Goal: Transaction & Acquisition: Purchase product/service

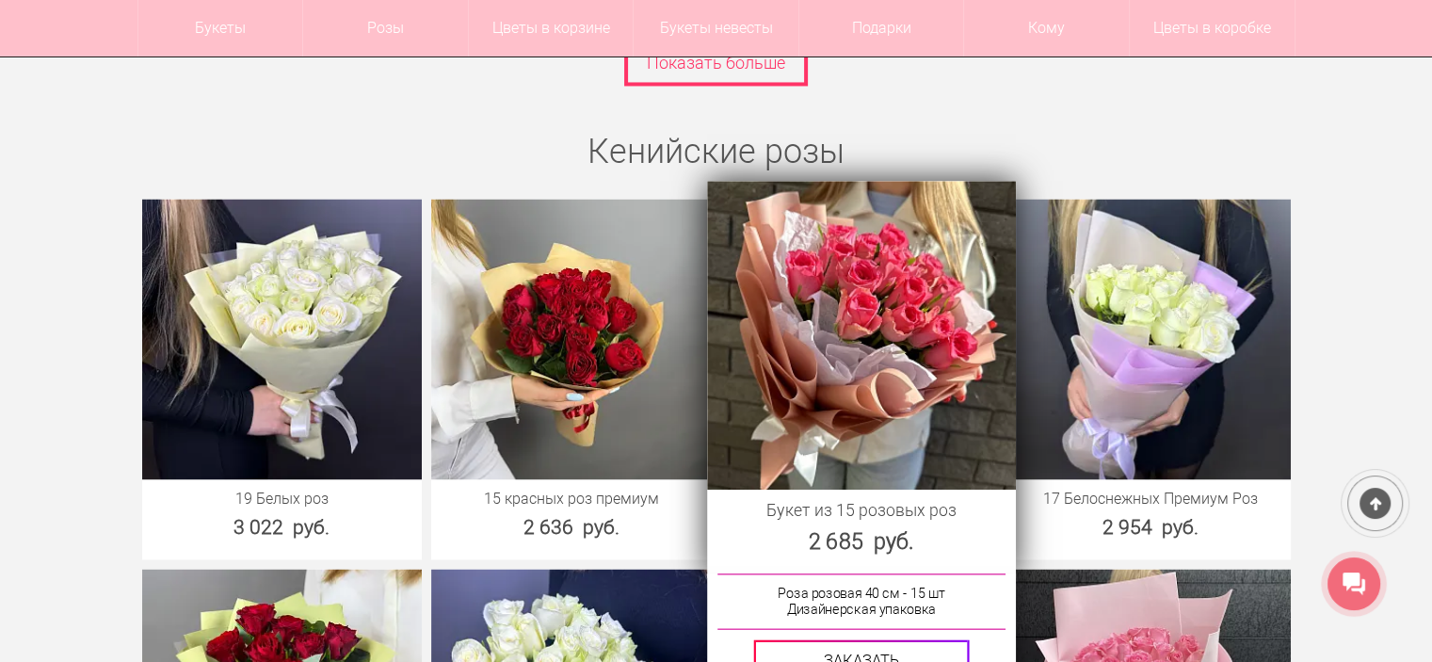
scroll to position [3294, 0]
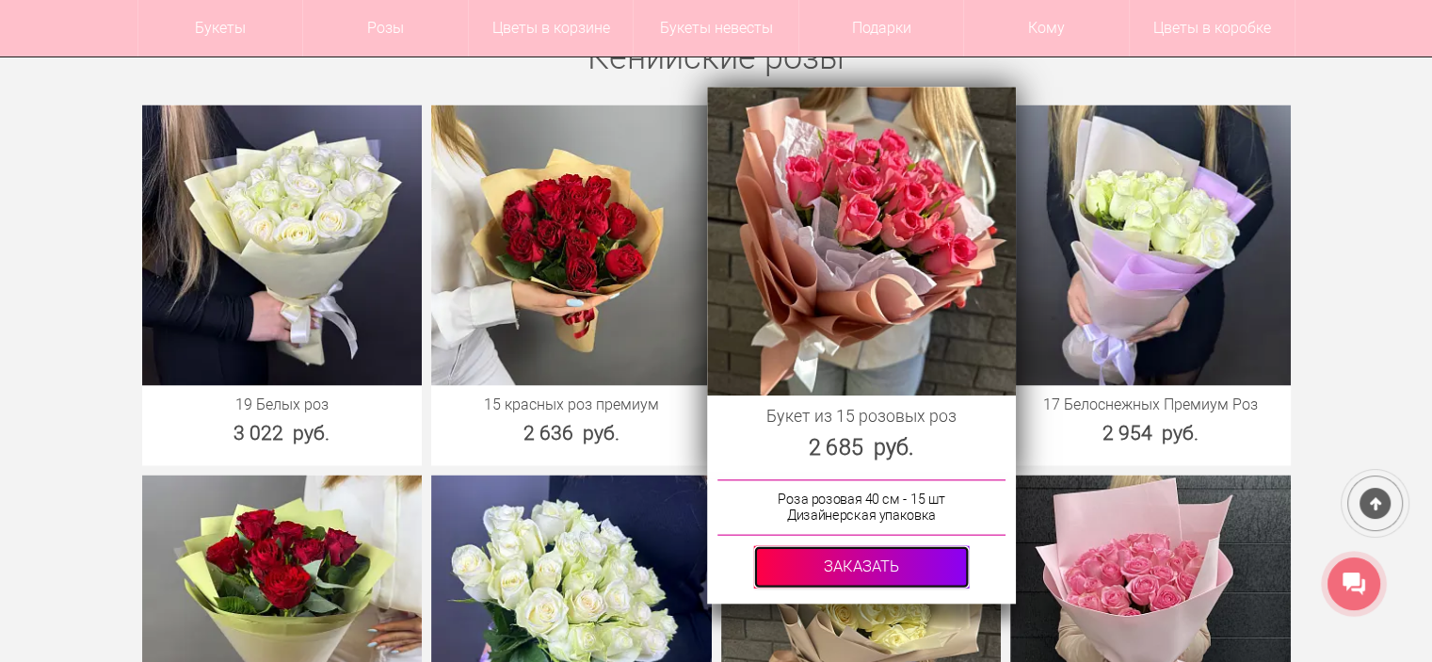
click at [866, 559] on link at bounding box center [861, 566] width 216 height 42
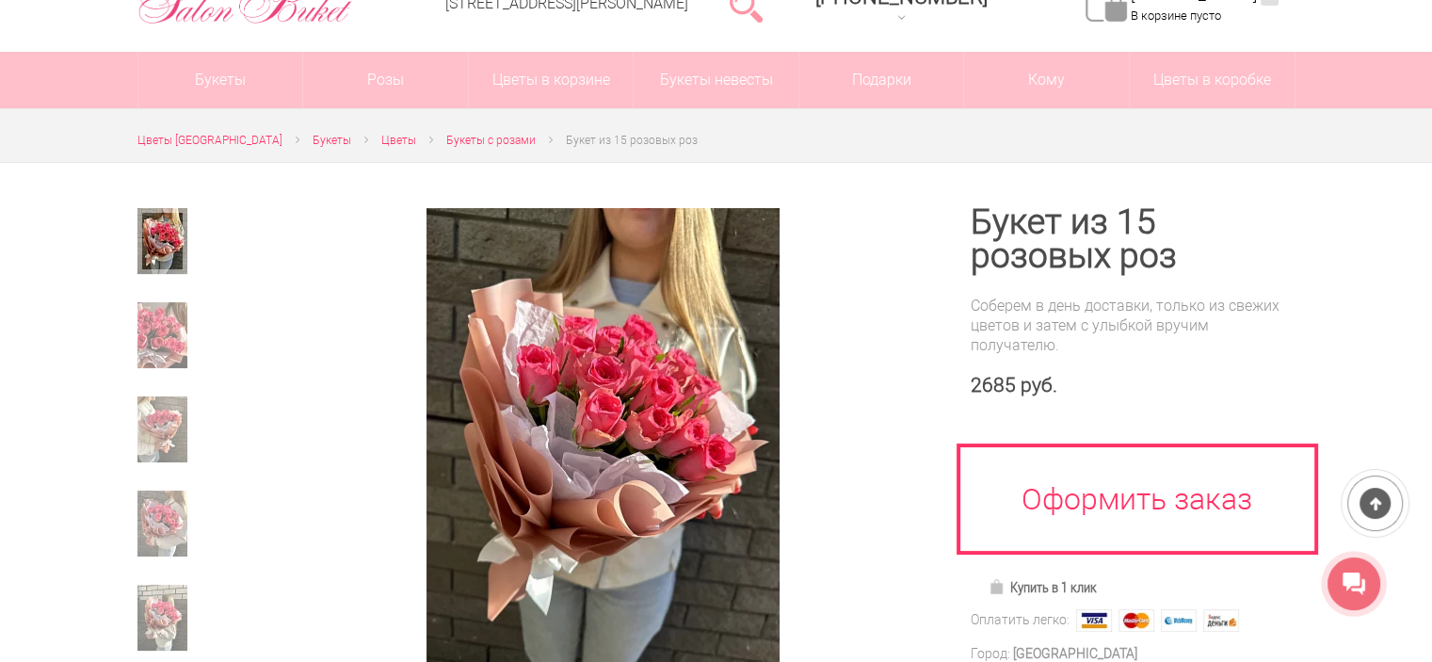
scroll to position [94, 0]
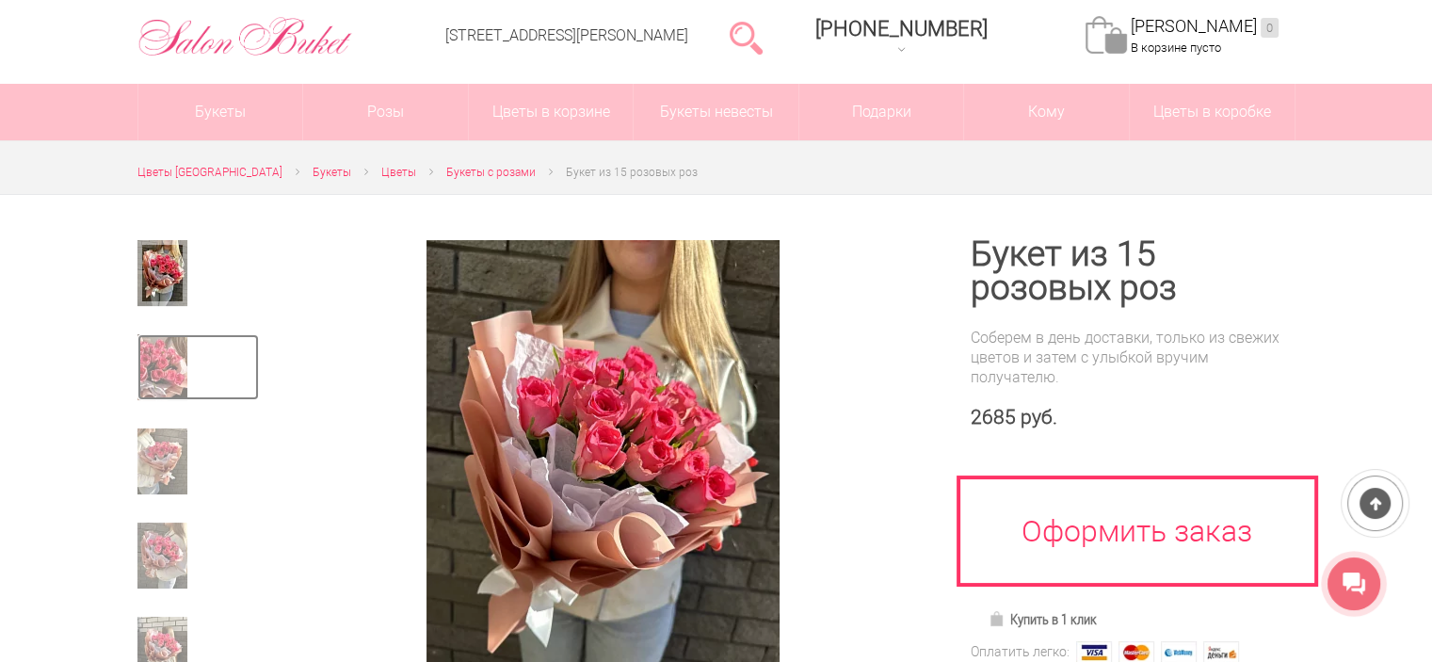
click at [171, 372] on img at bounding box center [162, 367] width 50 height 66
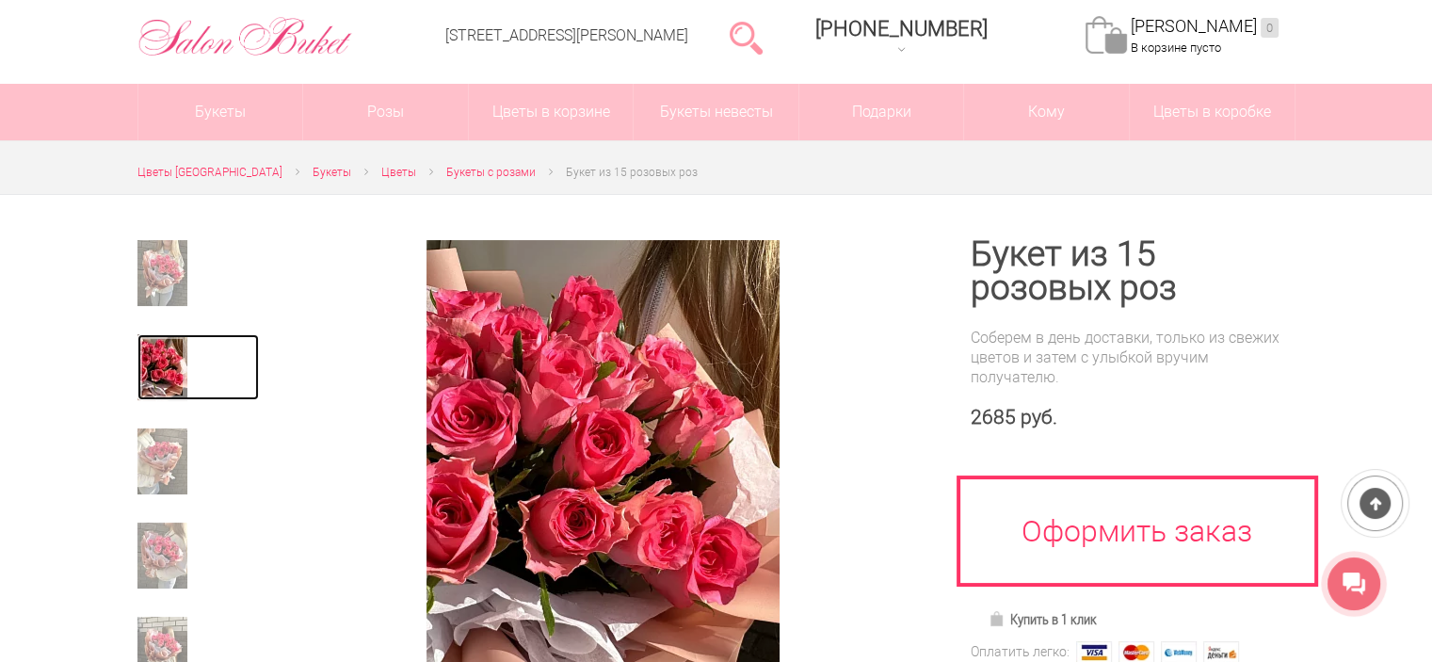
scroll to position [188, 0]
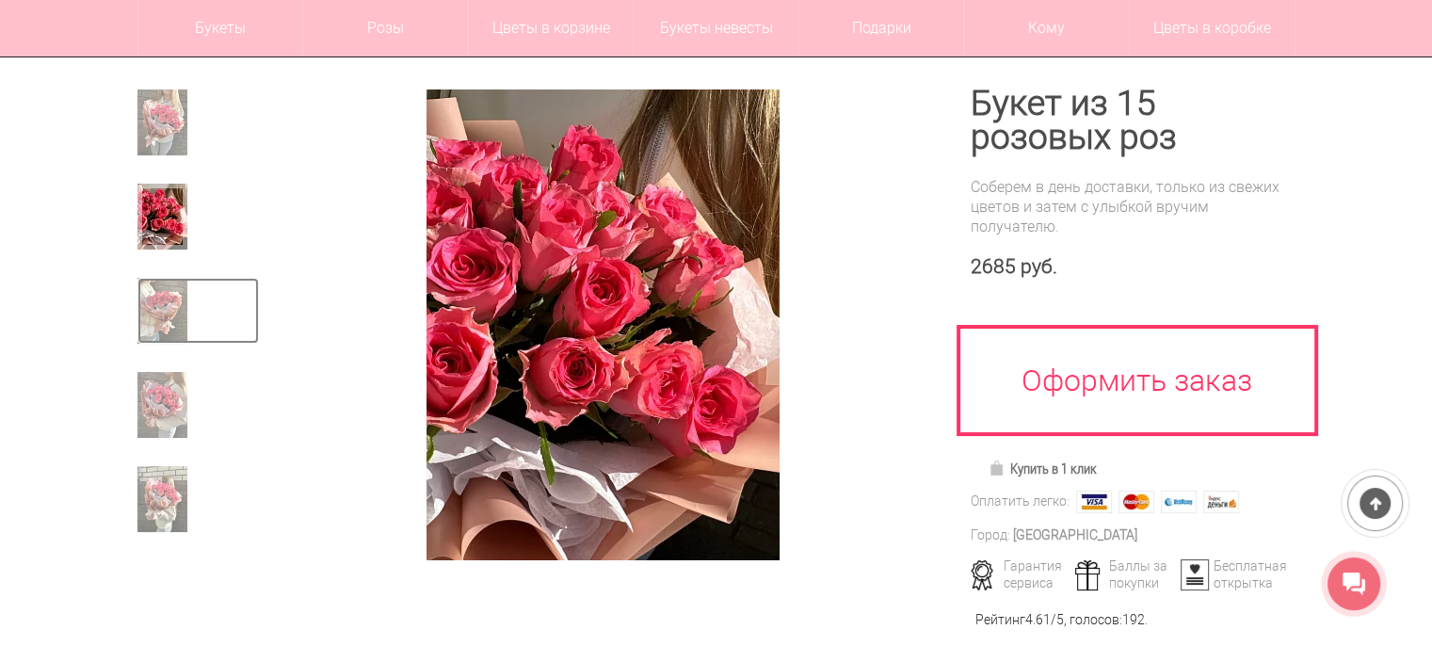
click at [159, 312] on img at bounding box center [162, 311] width 50 height 66
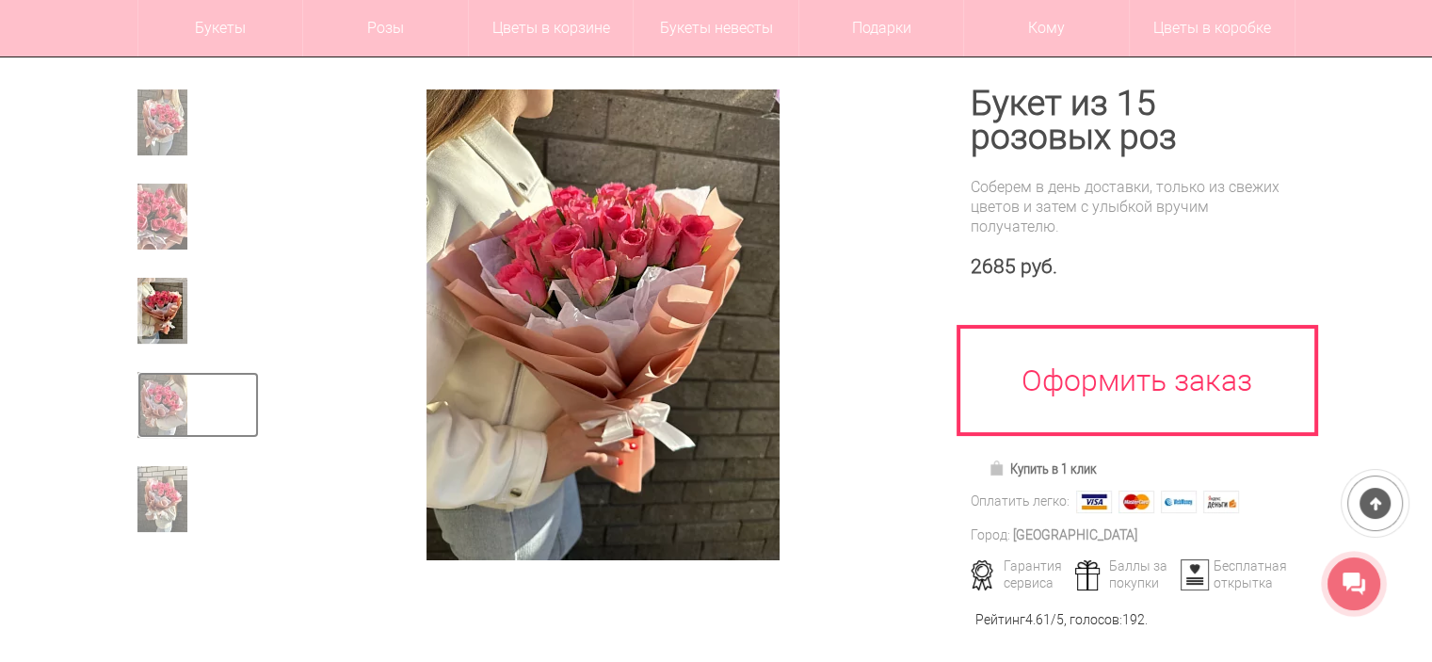
click at [166, 389] on img at bounding box center [162, 405] width 50 height 66
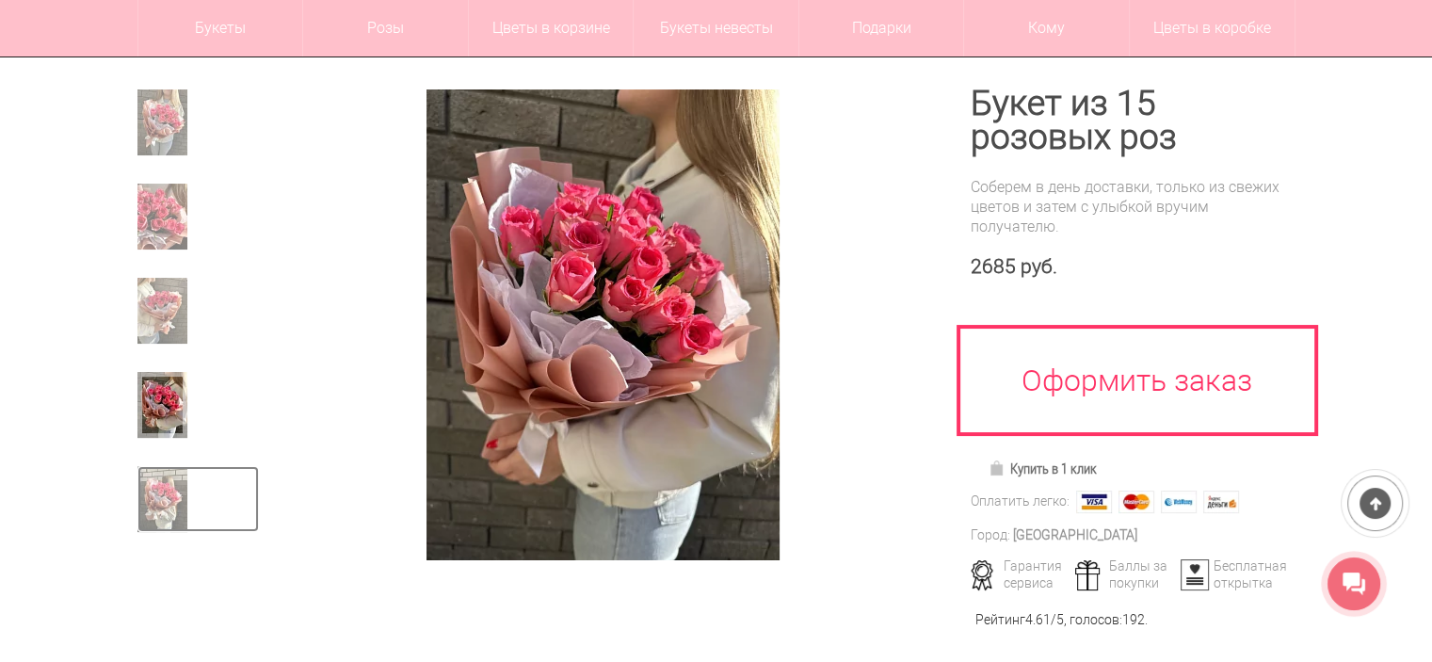
click at [169, 502] on img at bounding box center [162, 499] width 50 height 66
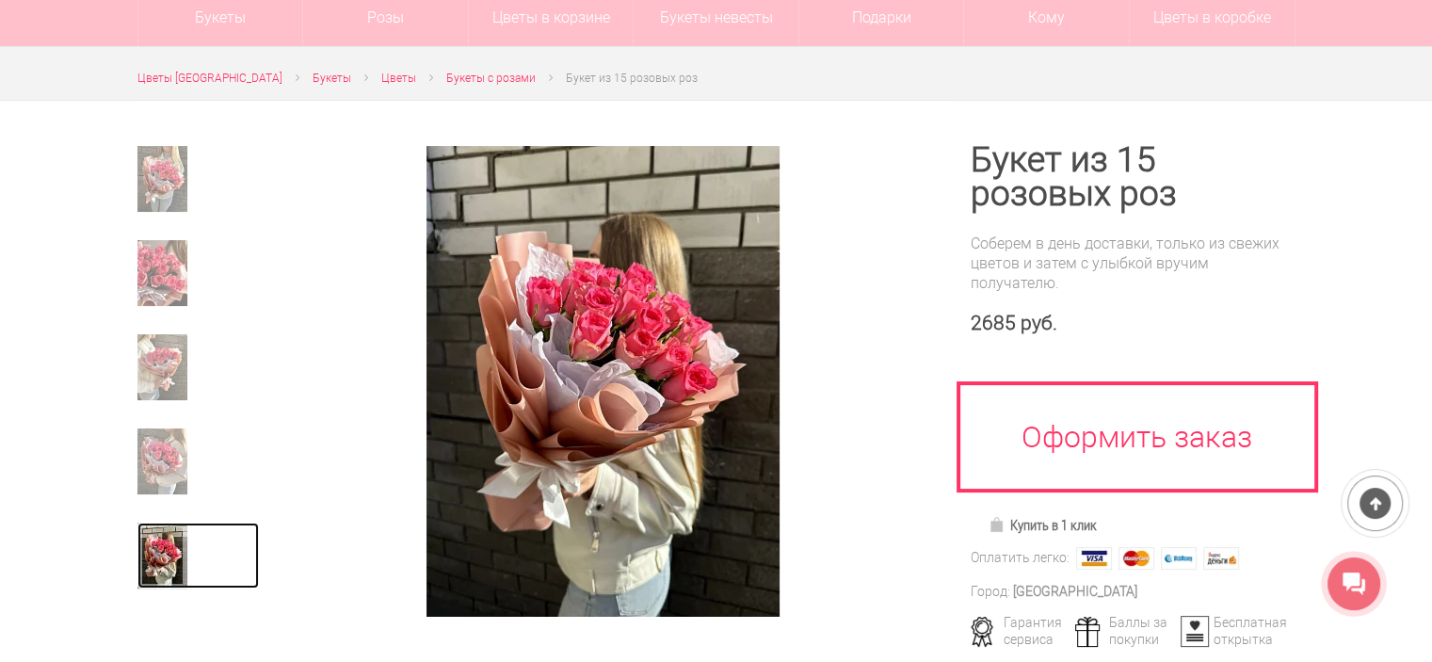
scroll to position [0, 0]
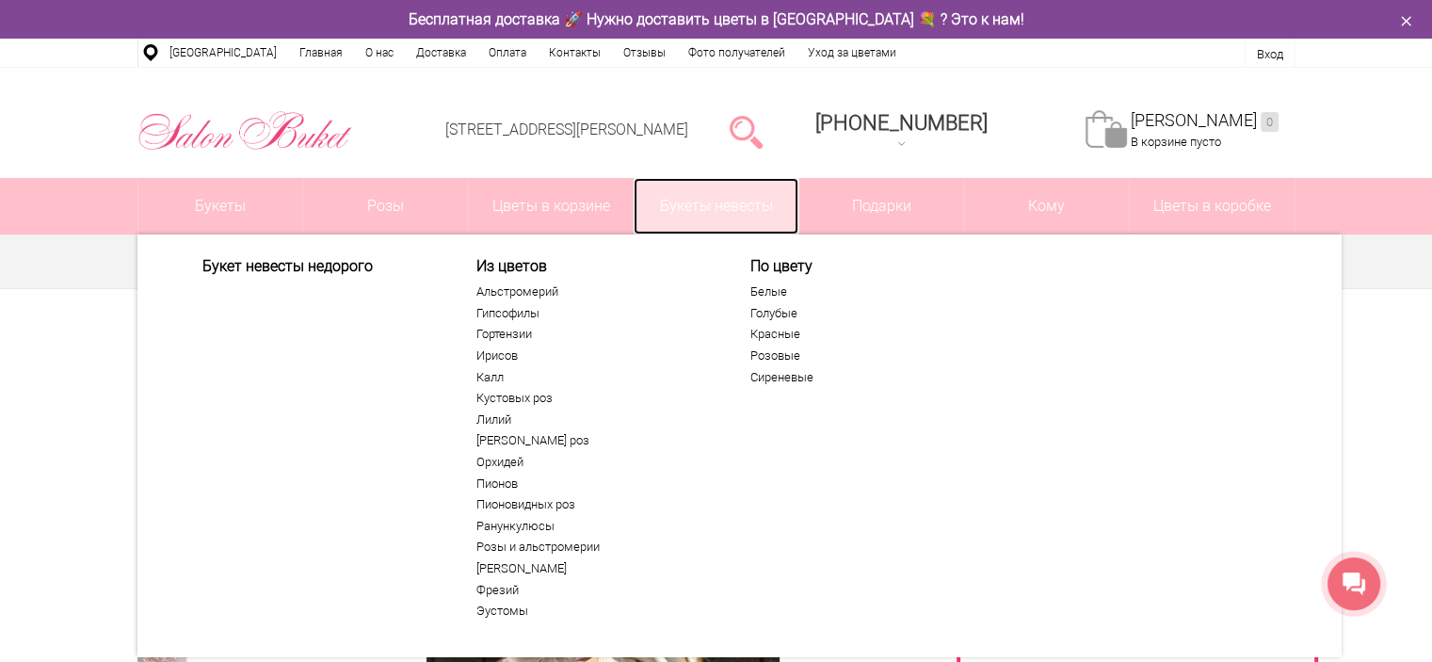
click at [729, 213] on link "Букеты невесты" at bounding box center [715, 206] width 165 height 56
